Goal: Communication & Community: Answer question/provide support

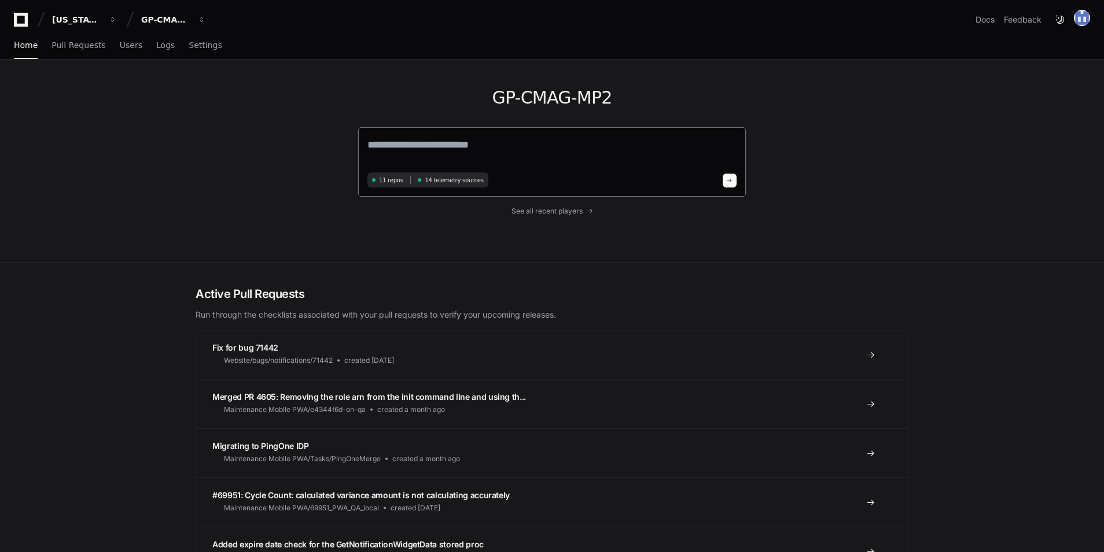
click at [497, 158] on textarea at bounding box center [551, 153] width 369 height 32
click at [510, 159] on textarea at bounding box center [551, 153] width 369 height 32
click at [553, 210] on span "See all recent players" at bounding box center [547, 211] width 71 height 9
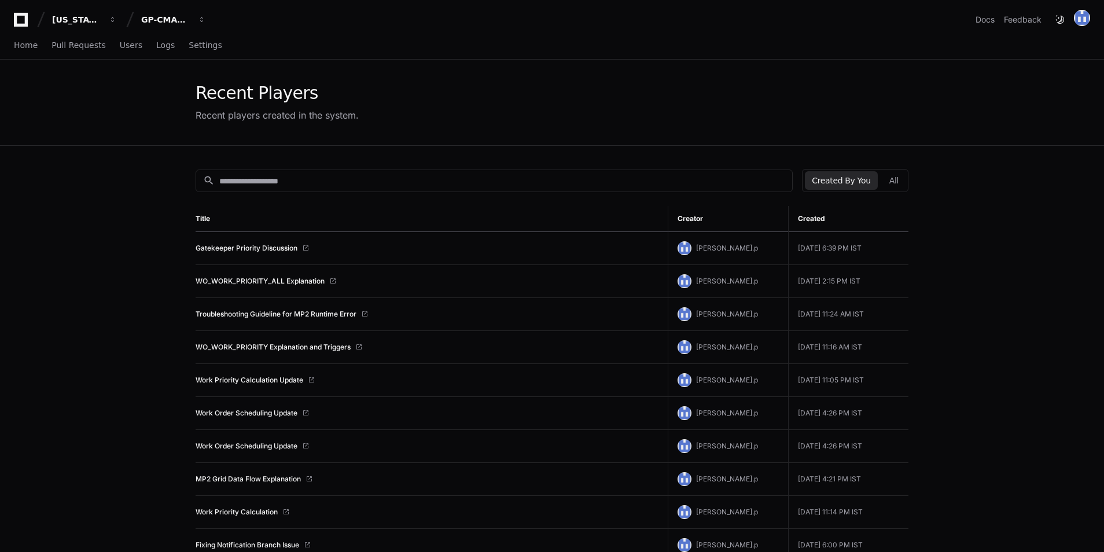
click at [256, 242] on td "Gatekeeper Priority Discussion" at bounding box center [432, 248] width 472 height 33
click at [257, 244] on link "Gatekeeper Priority Discussion" at bounding box center [247, 248] width 102 height 9
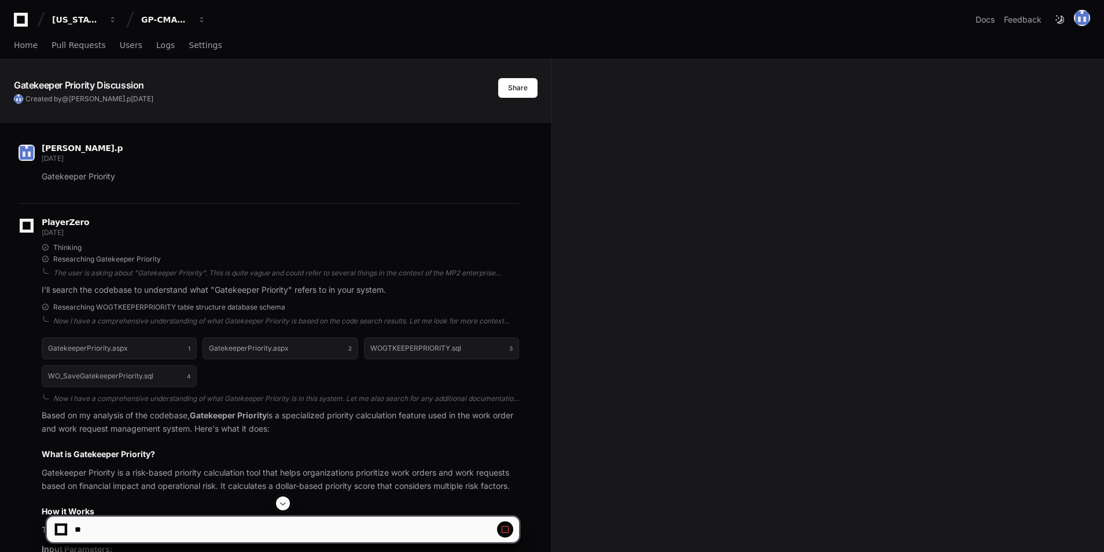
click at [281, 508] on span at bounding box center [282, 503] width 9 height 9
click at [281, 505] on span at bounding box center [282, 503] width 9 height 9
click at [282, 504] on span at bounding box center [282, 503] width 9 height 9
click at [286, 504] on span at bounding box center [282, 503] width 9 height 9
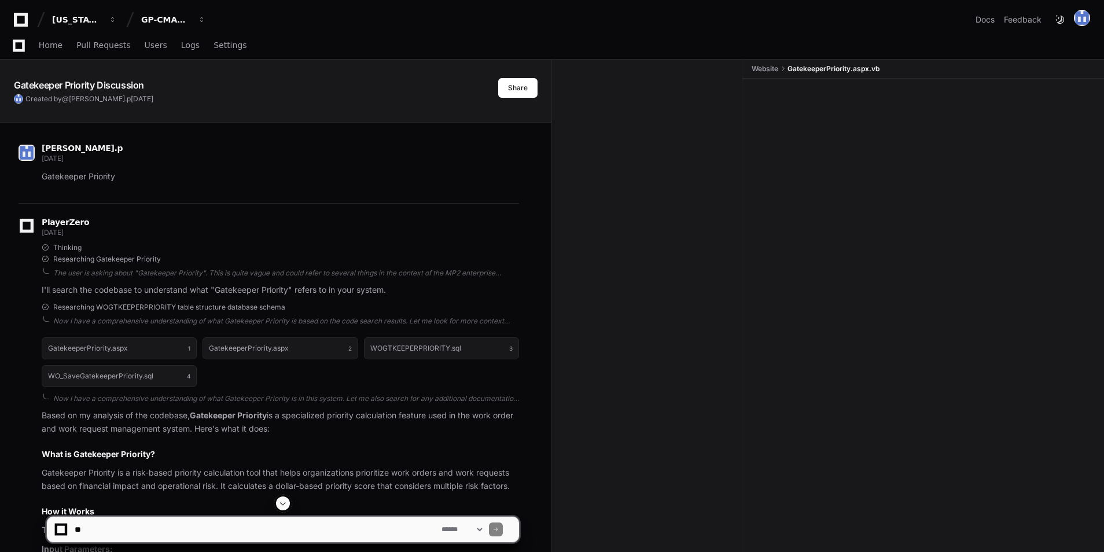
scroll to position [7132, 0]
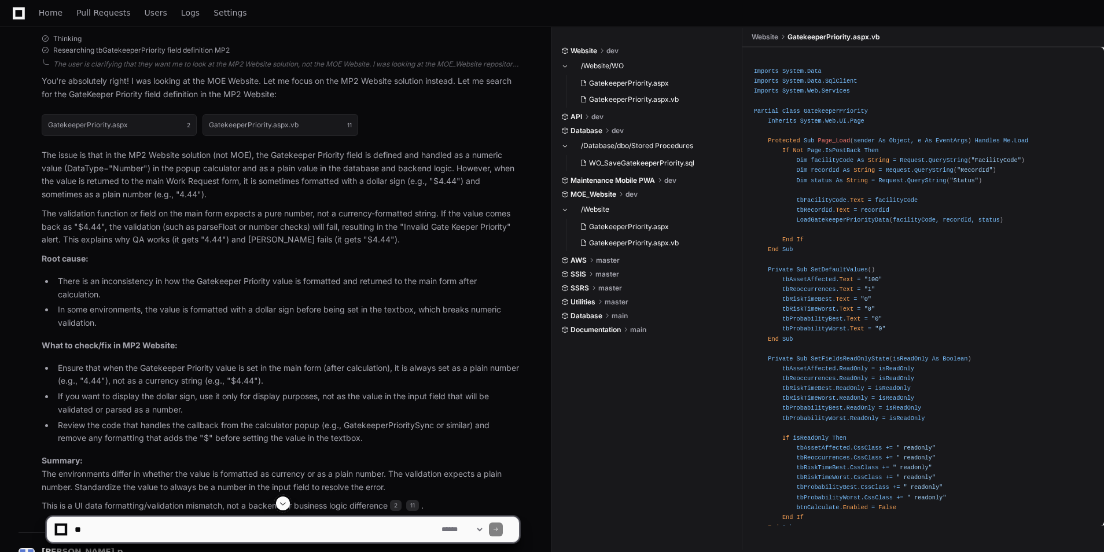
click at [332, 501] on div at bounding box center [282, 504] width 473 height 14
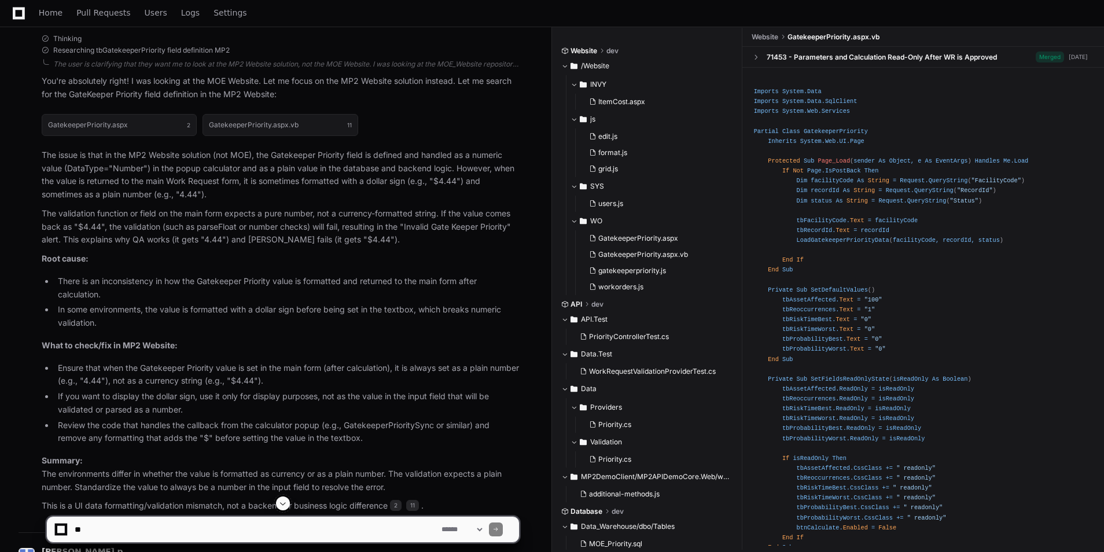
click at [284, 505] on span at bounding box center [282, 503] width 9 height 9
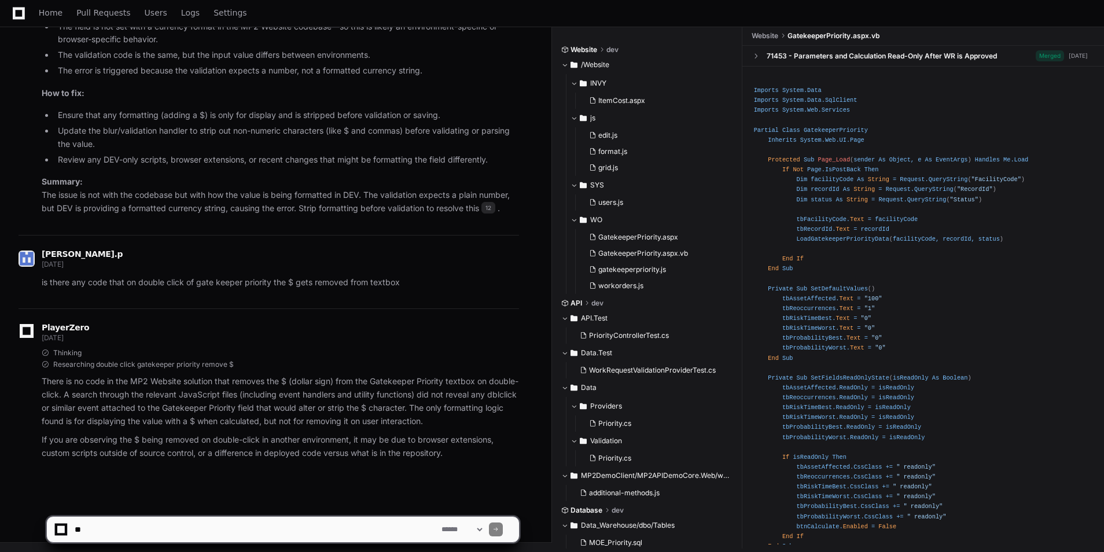
scroll to position [9586, 0]
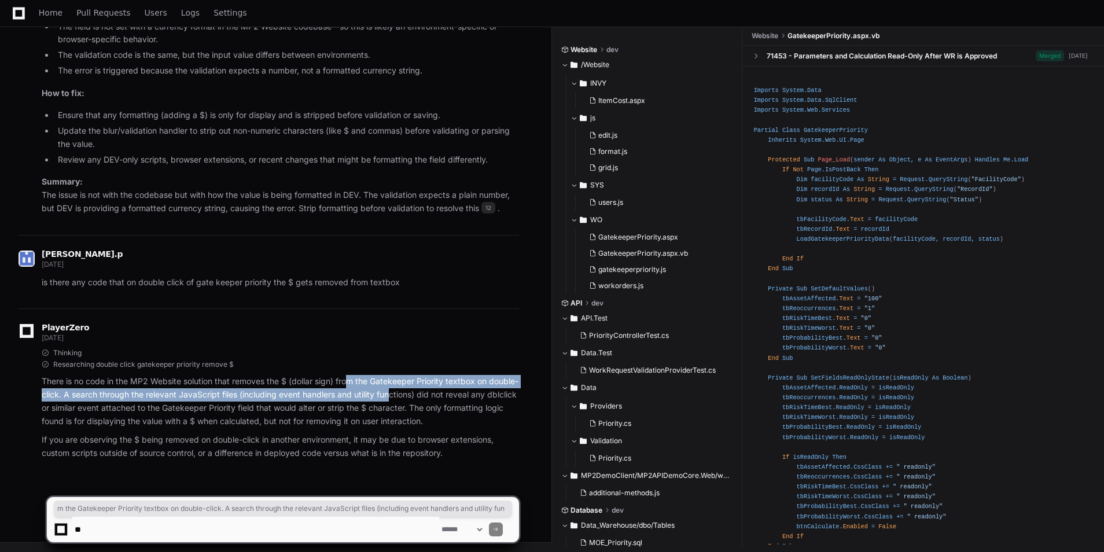
drag, startPoint x: 348, startPoint y: 384, endPoint x: 421, endPoint y: 393, distance: 73.5
click at [421, 393] on p "There is no code in the MP2 Website solution that removes the $ (dollar sign) f…" at bounding box center [280, 401] width 477 height 53
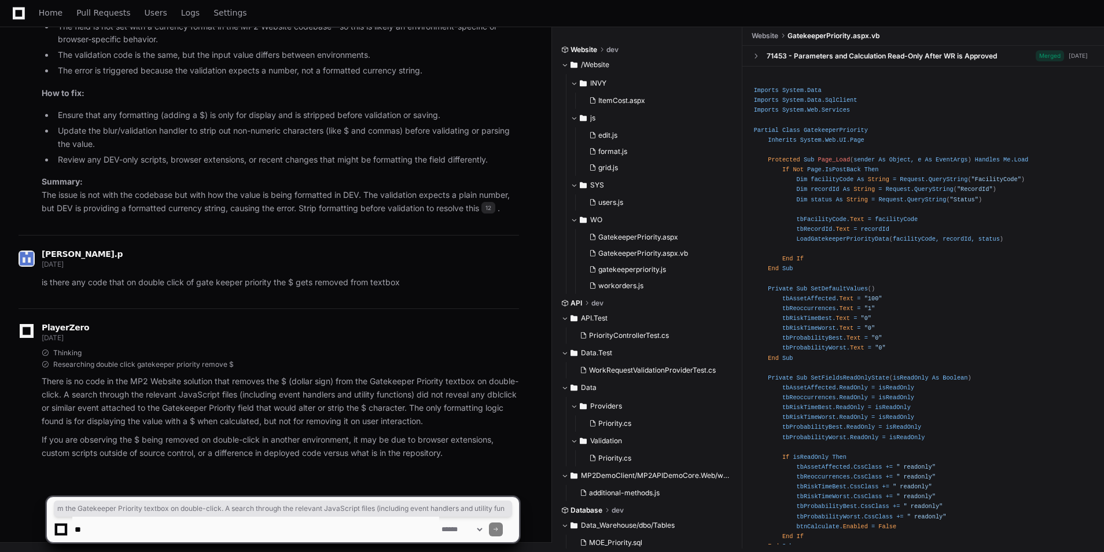
drag, startPoint x: 421, startPoint y: 393, endPoint x: 476, endPoint y: 422, distance: 62.9
click at [475, 423] on p "There is no code in the MP2 Website solution that removes the $ (dollar sign) f…" at bounding box center [280, 401] width 477 height 53
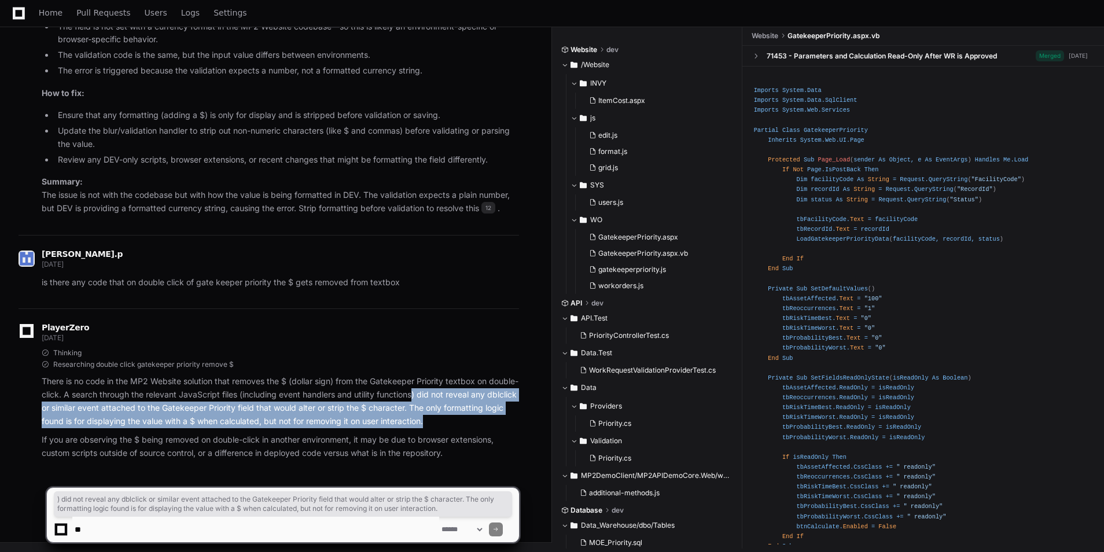
drag, startPoint x: 445, startPoint y: 390, endPoint x: 506, endPoint y: 415, distance: 66.2
click at [506, 415] on p "There is no code in the MP2 Website solution that removes the $ (dollar sign) f…" at bounding box center [280, 401] width 477 height 53
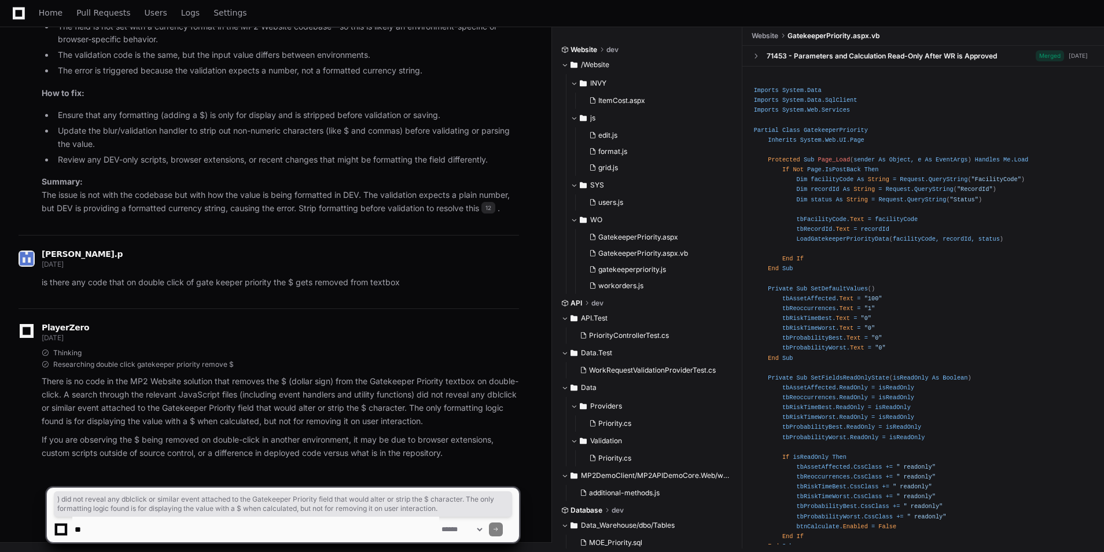
drag, startPoint x: 506, startPoint y: 415, endPoint x: 491, endPoint y: 438, distance: 27.6
click at [491, 438] on p "If you are observing the $ being removed on double-click in another environment…" at bounding box center [280, 446] width 477 height 27
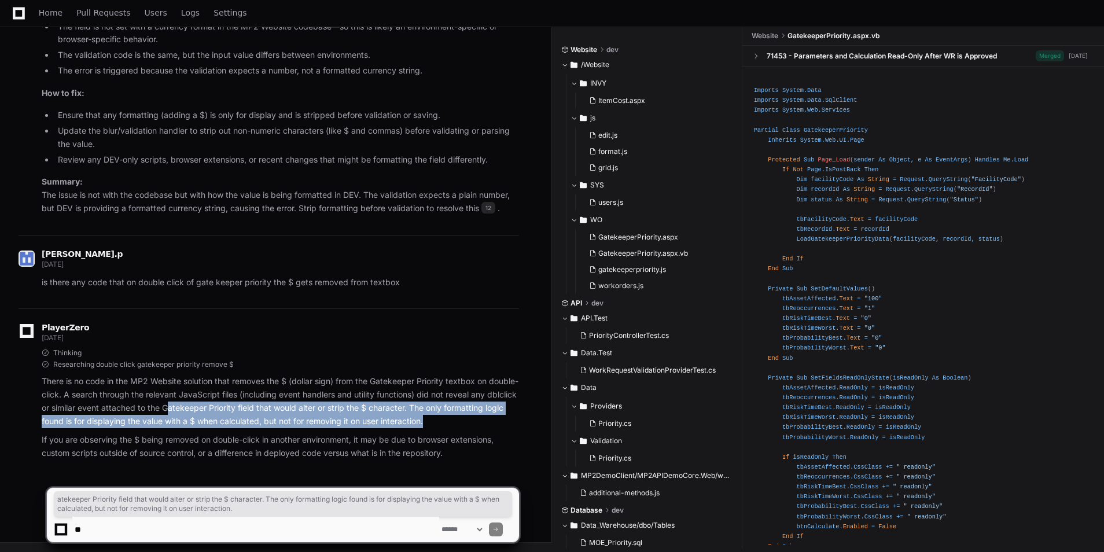
drag, startPoint x: 207, startPoint y: 409, endPoint x: 453, endPoint y: 422, distance: 245.7
click at [453, 422] on p "There is no code in the MP2 Website solution that removes the $ (dollar sign) f…" at bounding box center [280, 401] width 477 height 53
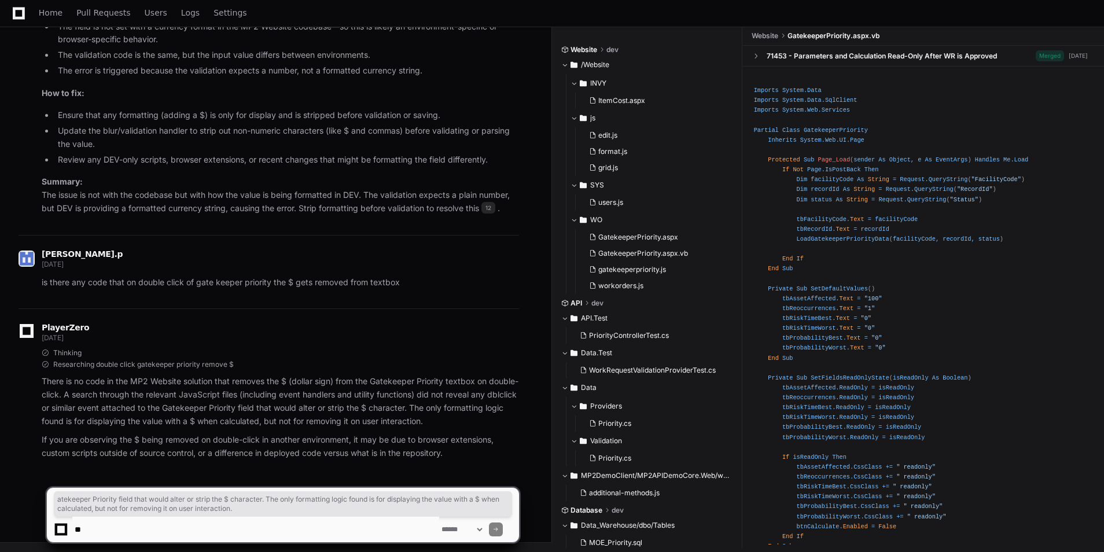
click at [170, 432] on article "There is no code in the MP2 Website solution that removes the $ (dollar sign) f…" at bounding box center [280, 417] width 477 height 85
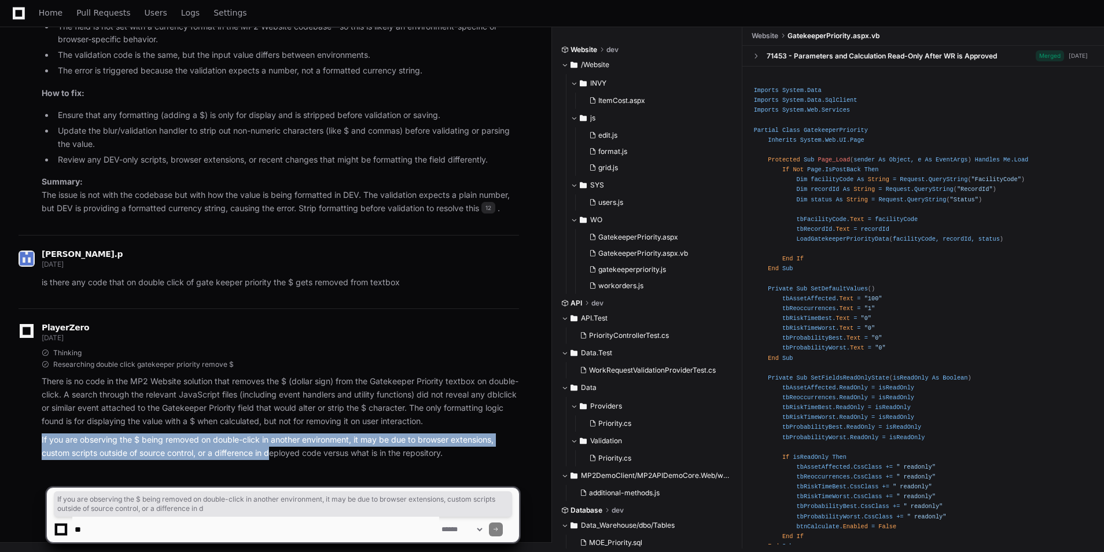
drag, startPoint x: 45, startPoint y: 439, endPoint x: 270, endPoint y: 458, distance: 226.5
click at [270, 458] on div "Thinking Researching double click gatekeeper priority remove $ There is no code…" at bounding box center [269, 404] width 501 height 112
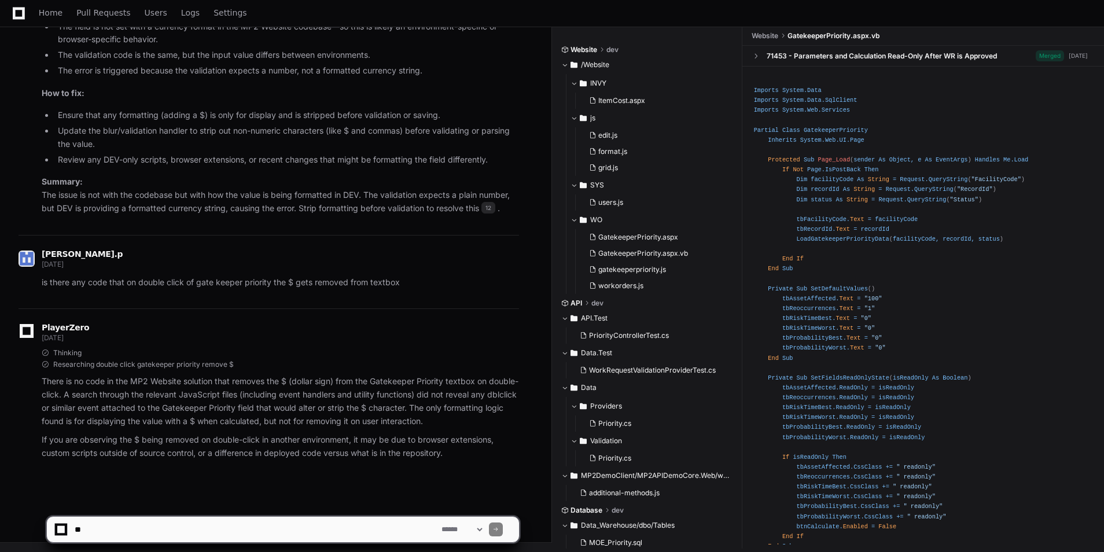
click at [207, 543] on div "**********" at bounding box center [282, 525] width 473 height 56
click at [211, 535] on textarea at bounding box center [255, 529] width 367 height 25
type textarea "**********"
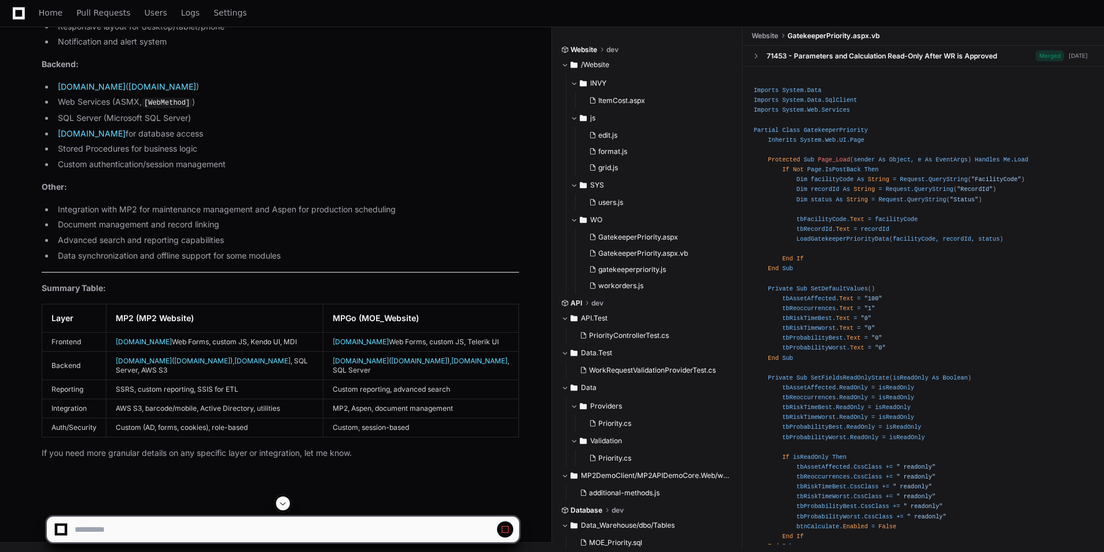
scroll to position [10693, 0]
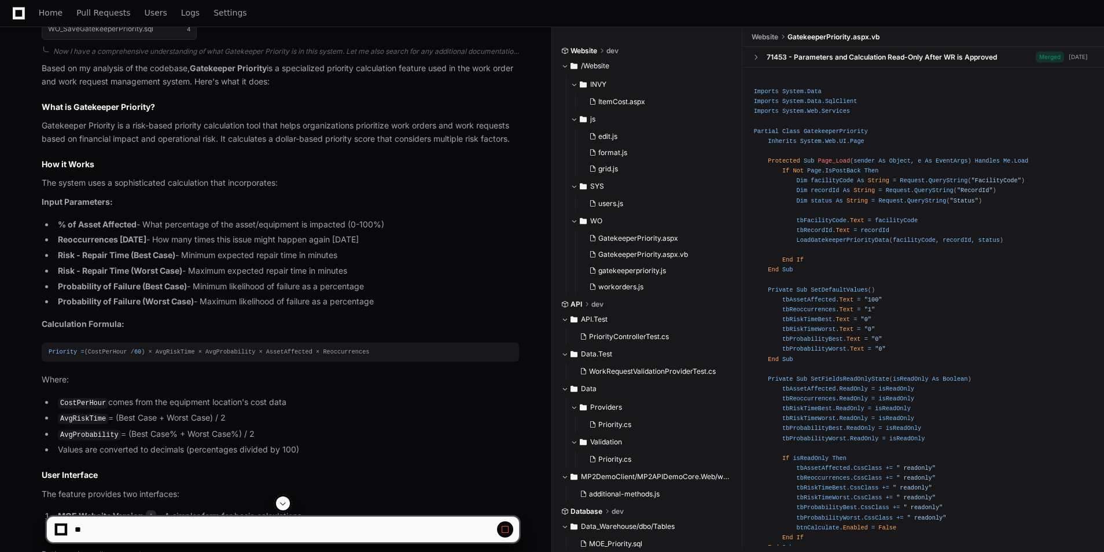
click at [286, 499] on span at bounding box center [282, 503] width 9 height 9
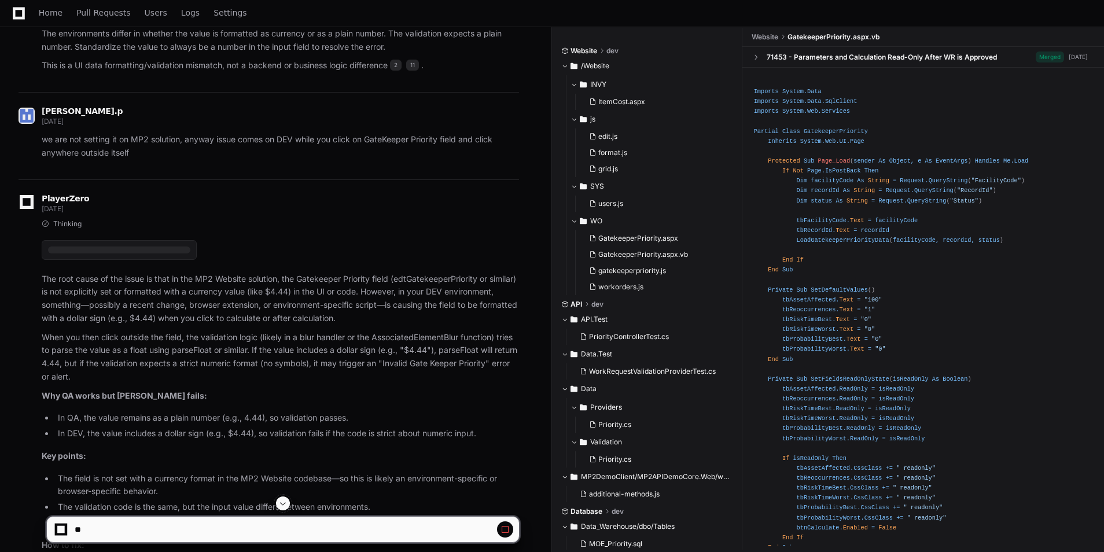
scroll to position [10689, 0]
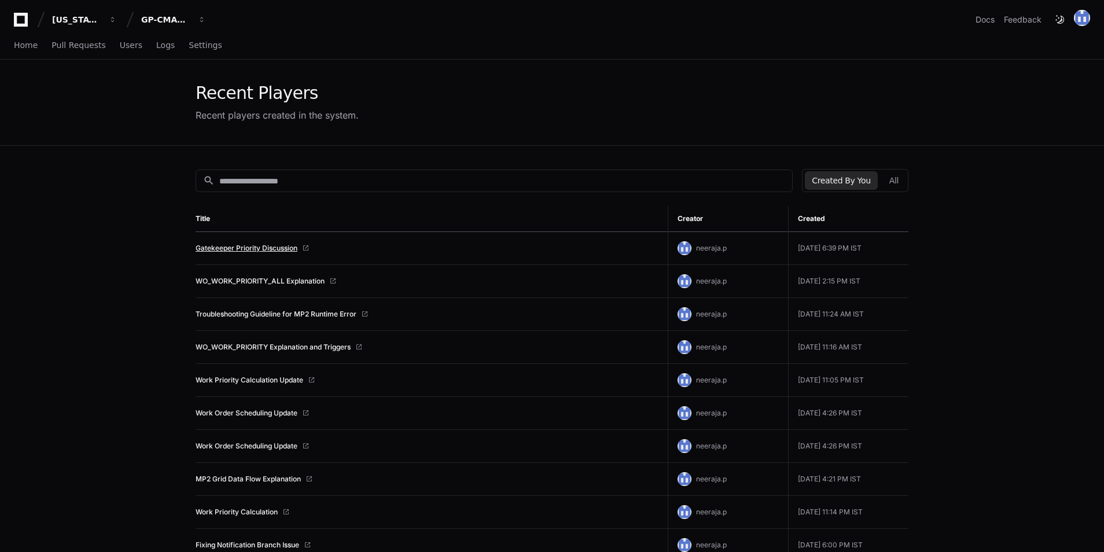
click at [284, 247] on link "Gatekeeper Priority Discussion" at bounding box center [247, 248] width 102 height 9
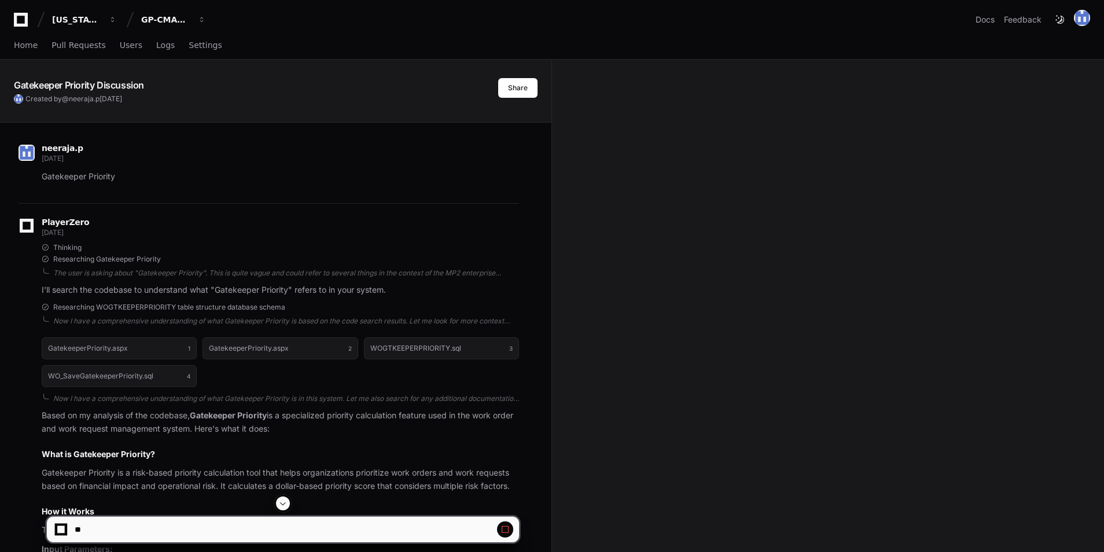
click at [280, 503] on span at bounding box center [282, 503] width 9 height 9
click at [281, 505] on span at bounding box center [282, 503] width 9 height 9
click at [285, 504] on span at bounding box center [282, 503] width 9 height 9
click at [283, 506] on span at bounding box center [282, 503] width 9 height 9
click at [284, 507] on span at bounding box center [282, 503] width 9 height 9
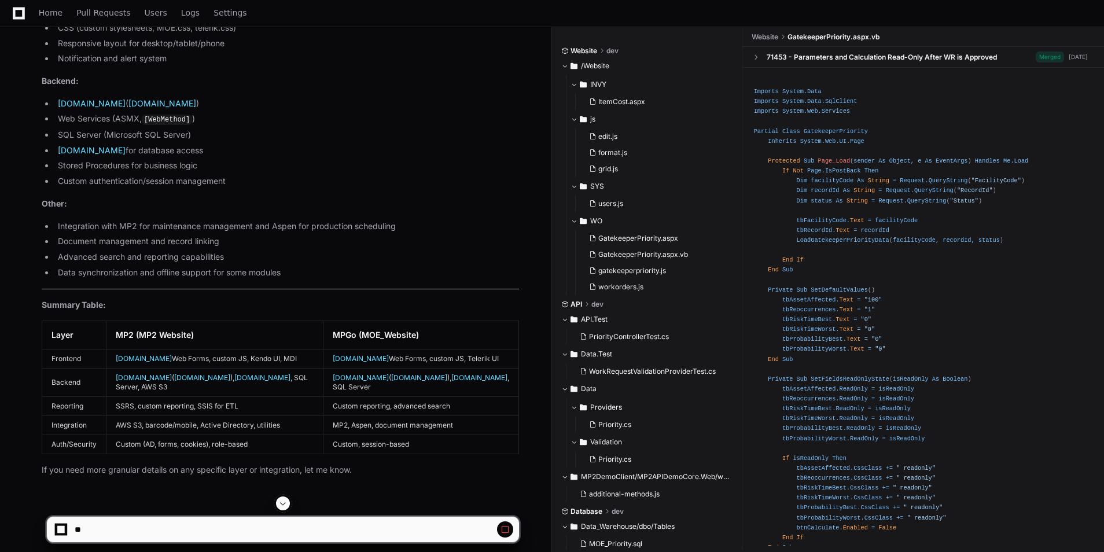
scroll to position [9123, 0]
click at [285, 504] on span at bounding box center [282, 503] width 9 height 9
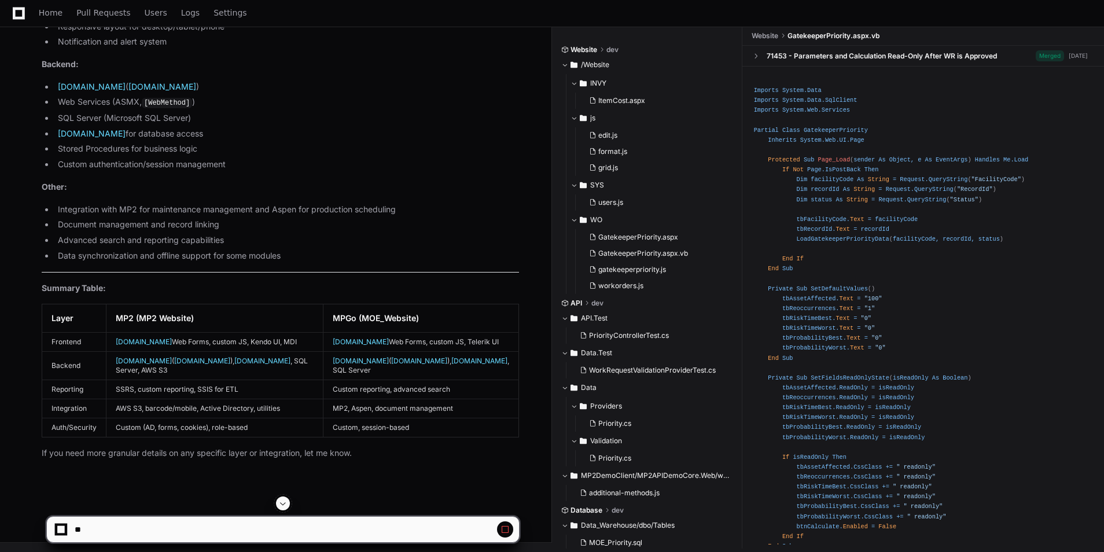
scroll to position [10689, 0]
click at [510, 525] on button at bounding box center [505, 529] width 16 height 16
click at [504, 528] on span at bounding box center [505, 529] width 9 height 9
click at [61, 531] on div at bounding box center [61, 530] width 8 height 8
